Goal: Information Seeking & Learning: Learn about a topic

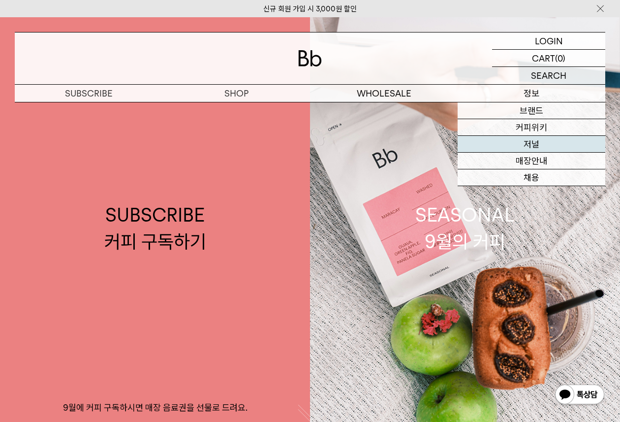
click at [526, 140] on link "저널" at bounding box center [532, 144] width 148 height 17
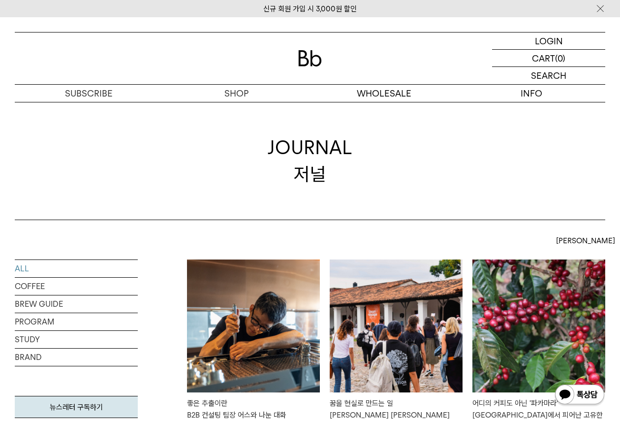
scroll to position [52, 0]
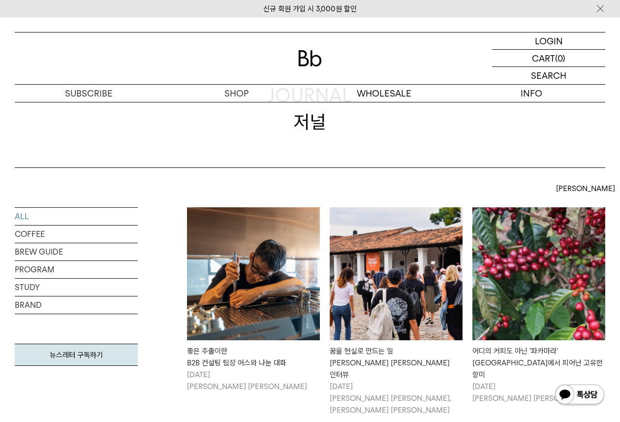
click at [258, 193] on div "ALL 최신순 최신순 인기순" at bounding box center [396, 194] width 419 height 28
click at [251, 229] on img at bounding box center [253, 273] width 133 height 133
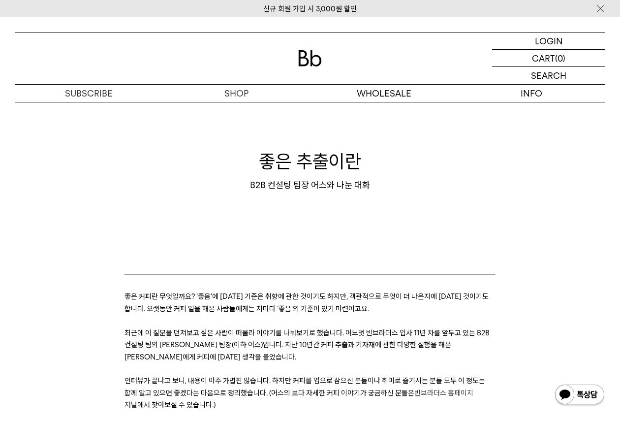
scroll to position [121, 0]
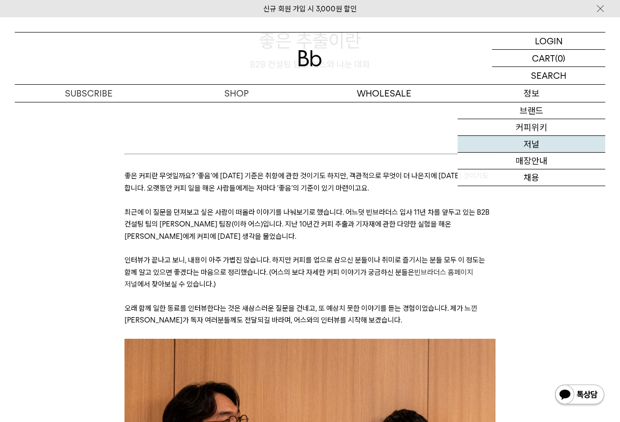
click at [529, 145] on link "저널" at bounding box center [532, 144] width 148 height 17
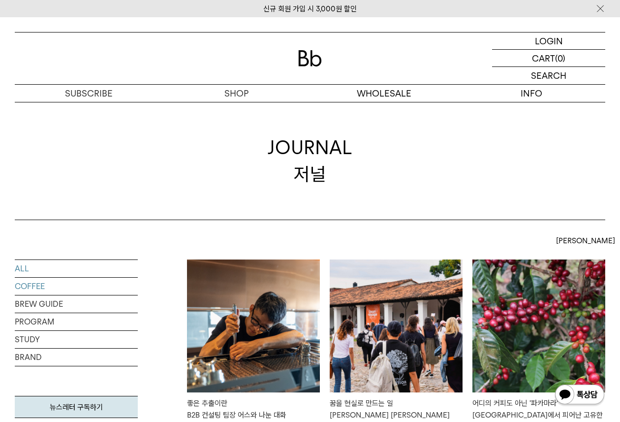
click at [53, 285] on link "COFFEE" at bounding box center [76, 286] width 123 height 17
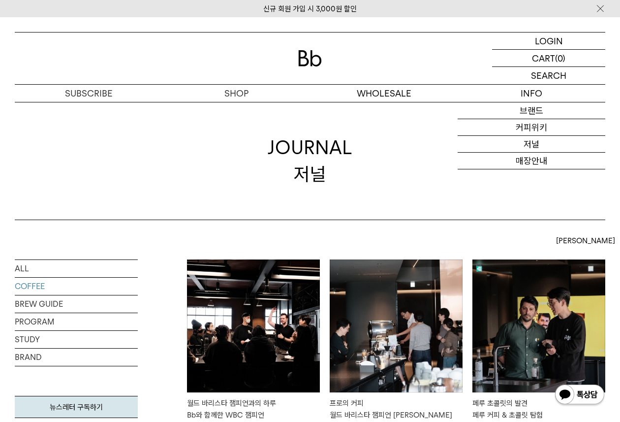
scroll to position [122, 0]
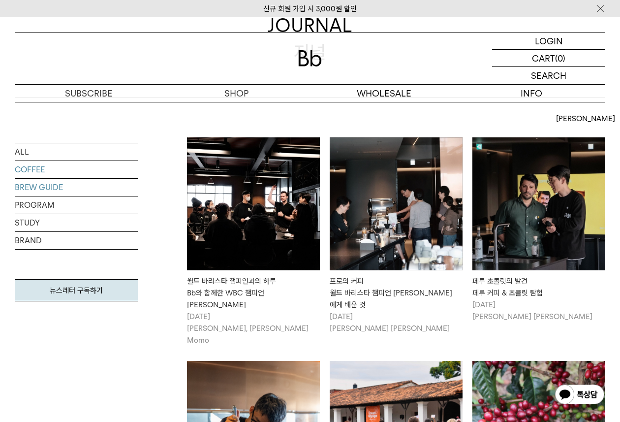
click at [39, 188] on link "BREW GUIDE" at bounding box center [76, 187] width 123 height 17
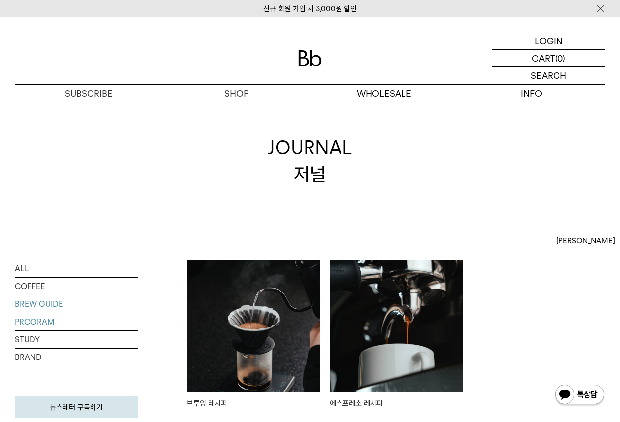
click at [44, 319] on link "PROGRAM" at bounding box center [76, 321] width 123 height 17
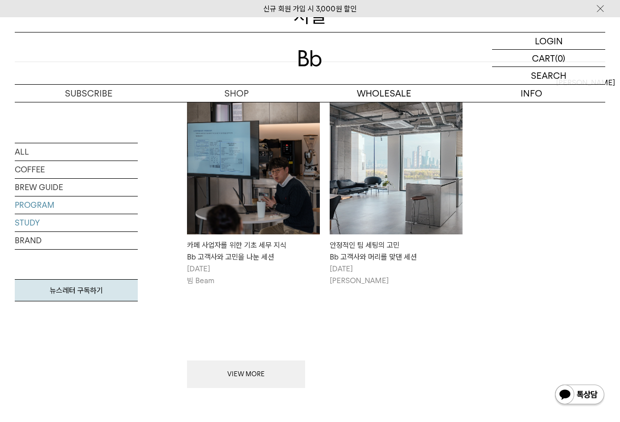
click at [50, 222] on link "STUDY" at bounding box center [76, 222] width 123 height 17
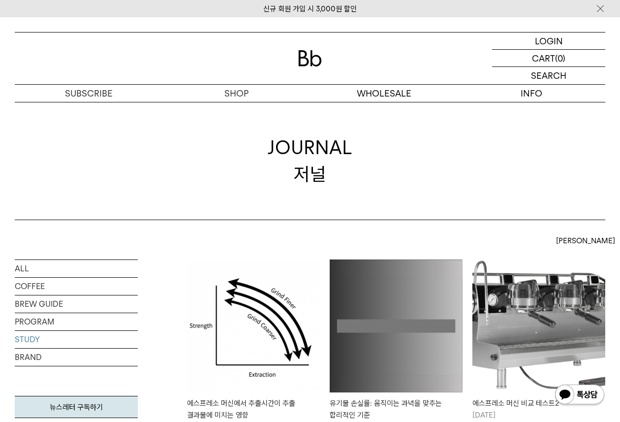
scroll to position [88, 0]
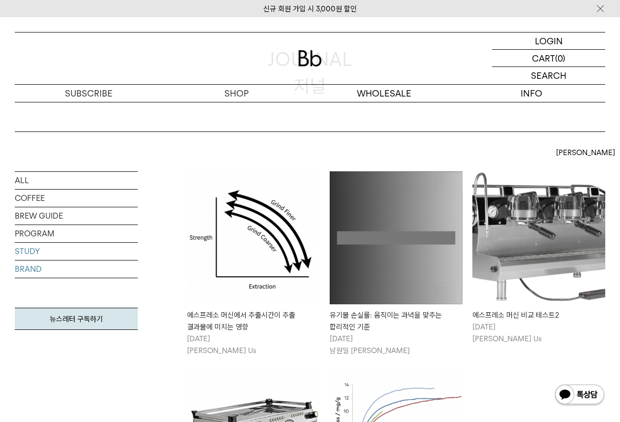
click at [53, 267] on link "BRAND" at bounding box center [76, 268] width 123 height 17
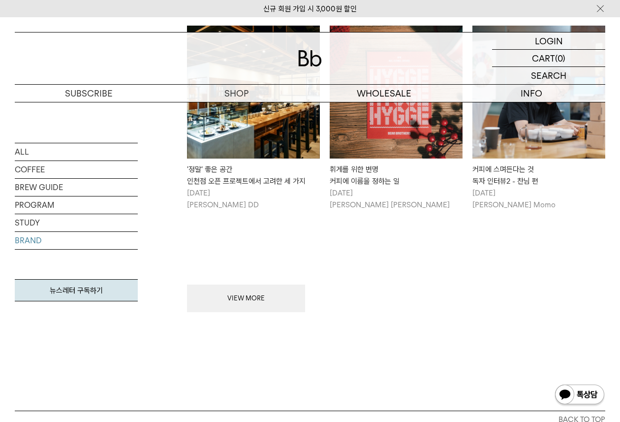
scroll to position [955, 0]
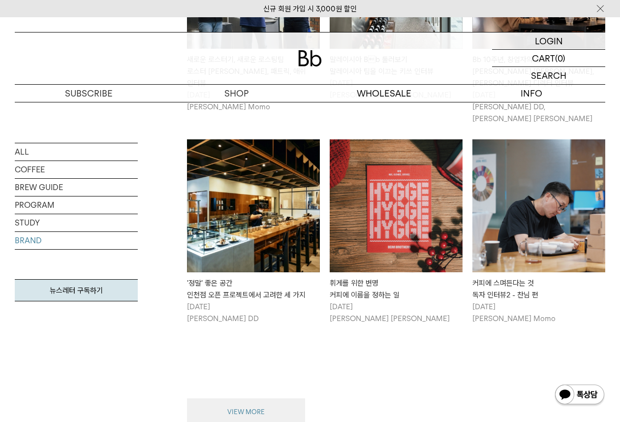
click at [209, 398] on button "VIEW MORE" at bounding box center [246, 412] width 118 height 28
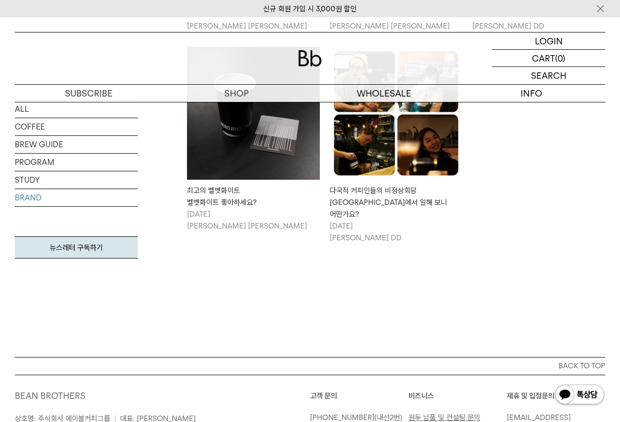
scroll to position [1676, 0]
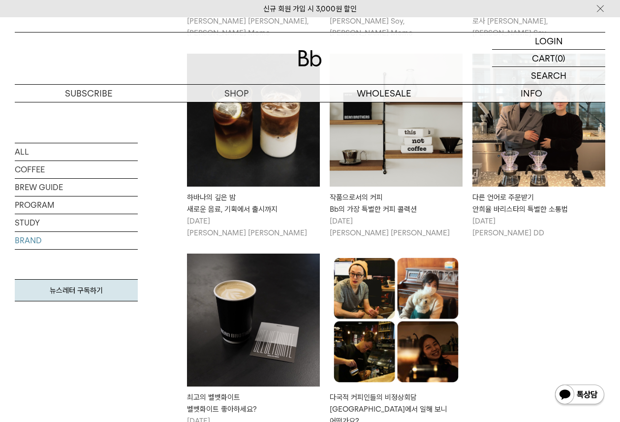
click at [434, 262] on img at bounding box center [396, 320] width 133 height 133
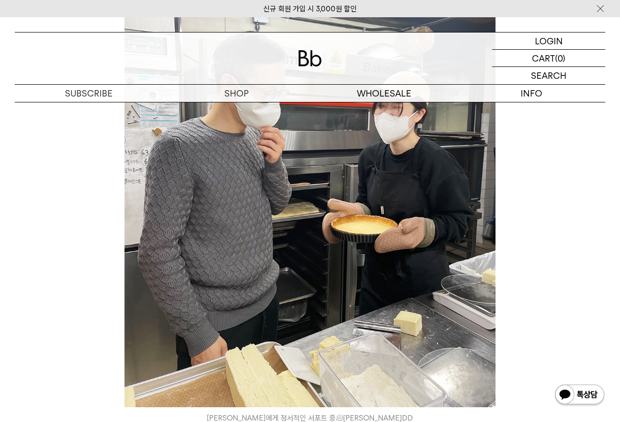
scroll to position [5051, 0]
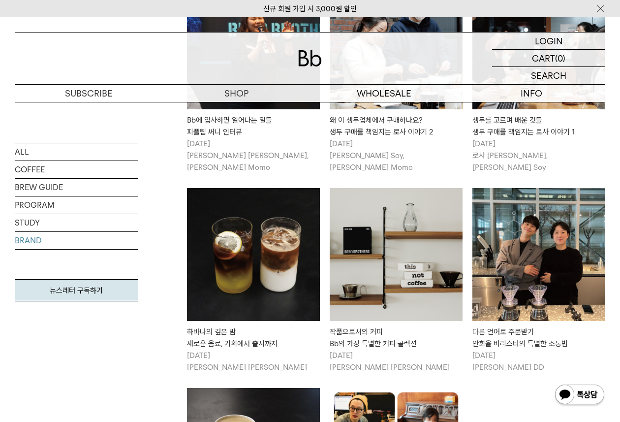
scroll to position [1529, 0]
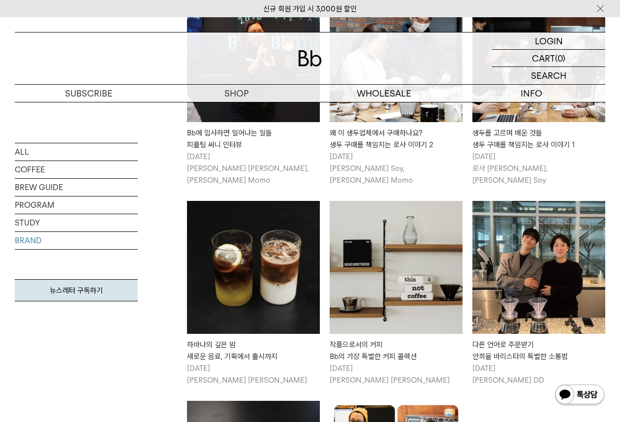
click at [241, 237] on img at bounding box center [253, 267] width 133 height 133
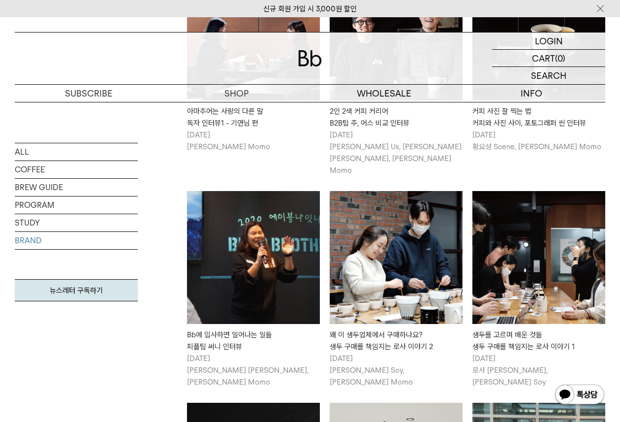
scroll to position [1378, 0]
